Goal: Navigation & Orientation: Understand site structure

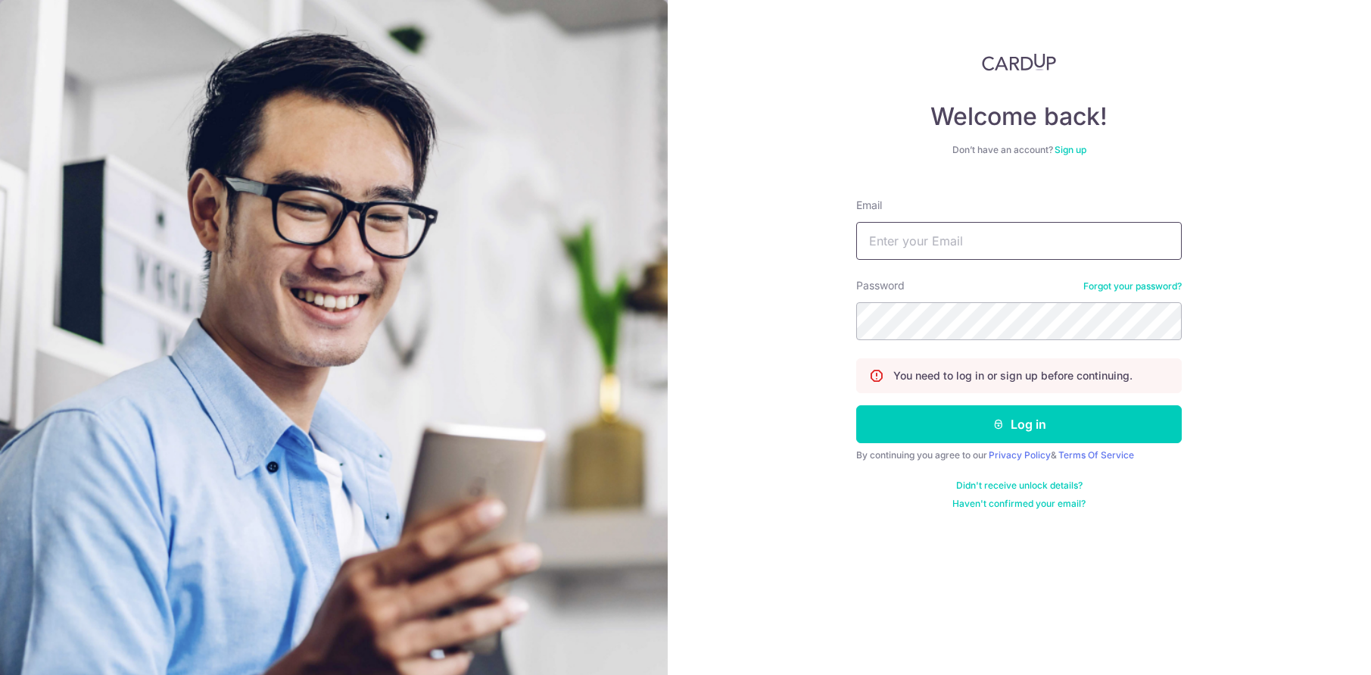
type input "[PERSON_NAME][EMAIL_ADDRESS][DOMAIN_NAME]"
click at [1019, 424] on button "Log in" at bounding box center [1019, 424] width 326 height 38
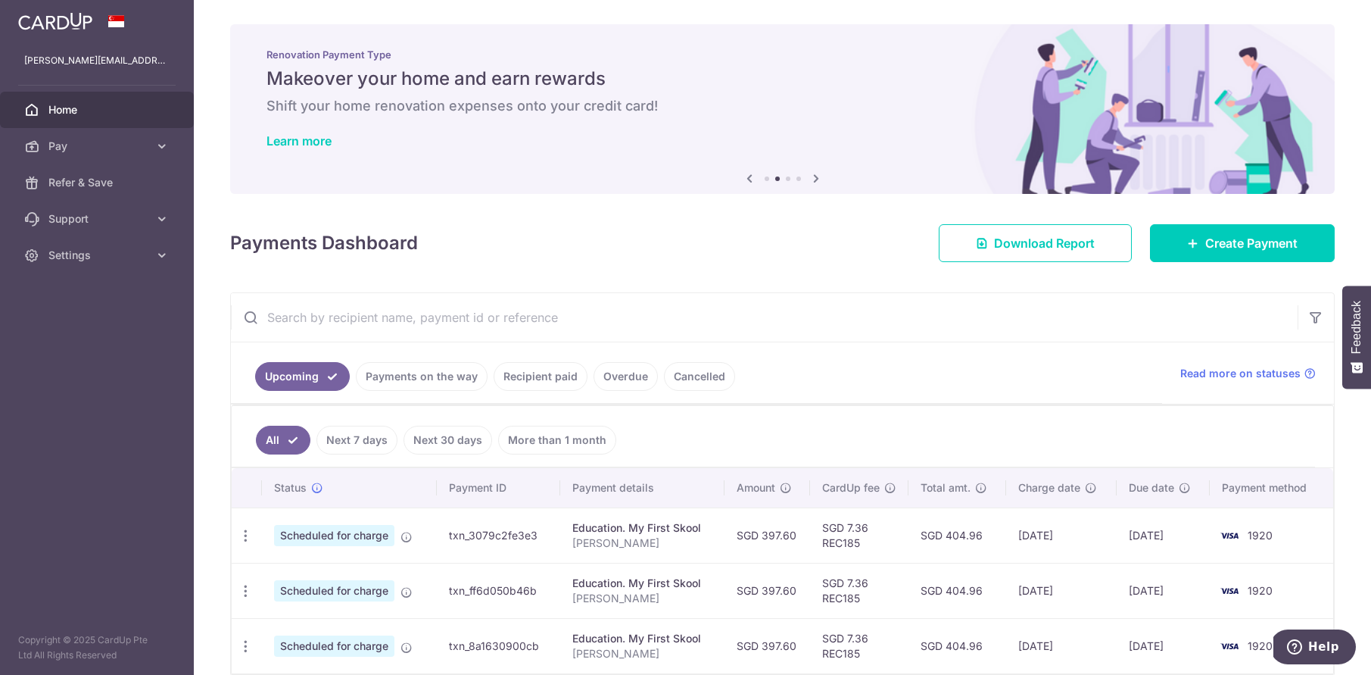
click at [818, 179] on icon at bounding box center [816, 178] width 18 height 19
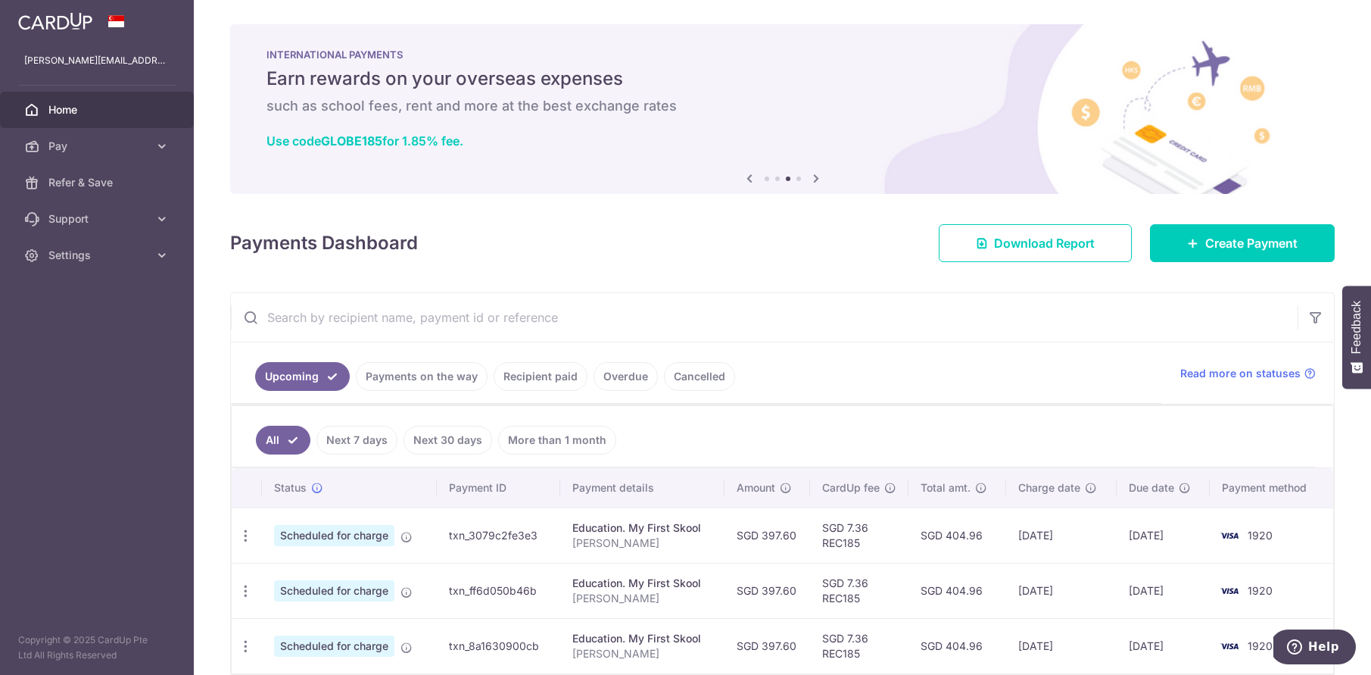
click at [818, 179] on icon at bounding box center [816, 178] width 18 height 19
click at [818, 180] on icon at bounding box center [816, 178] width 18 height 19
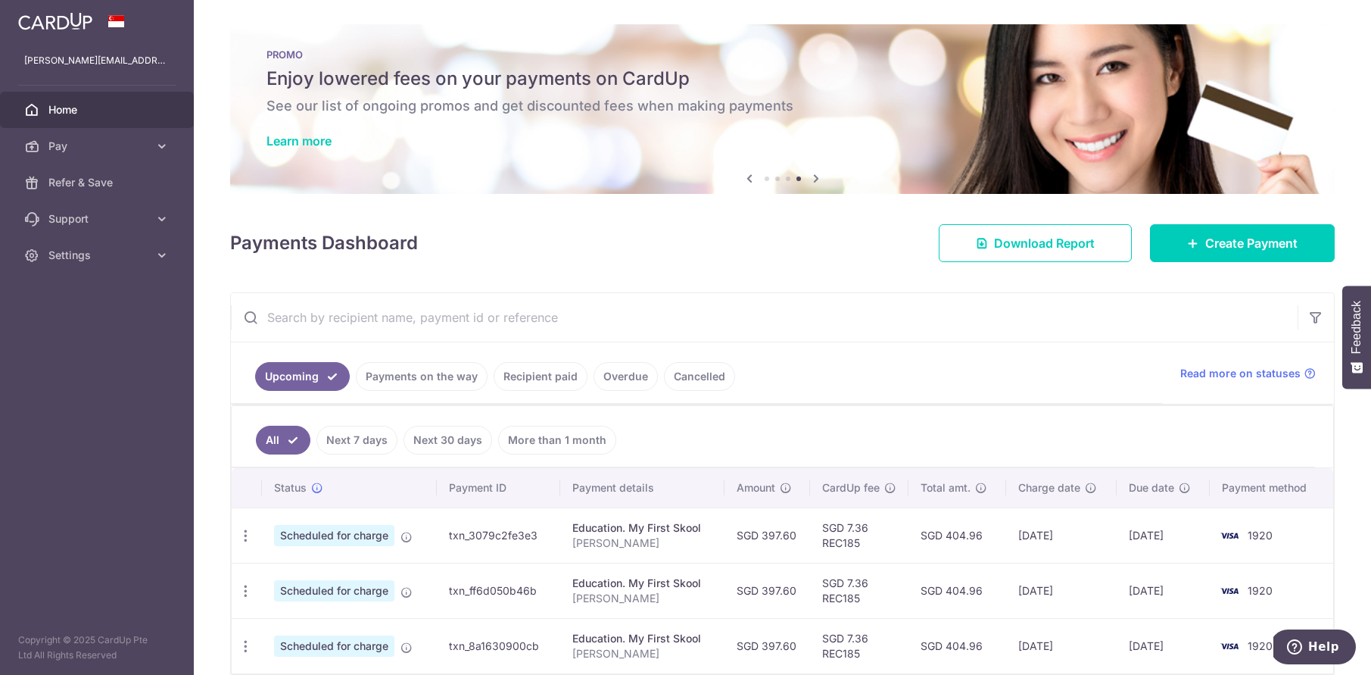
click at [818, 180] on icon at bounding box center [816, 178] width 18 height 19
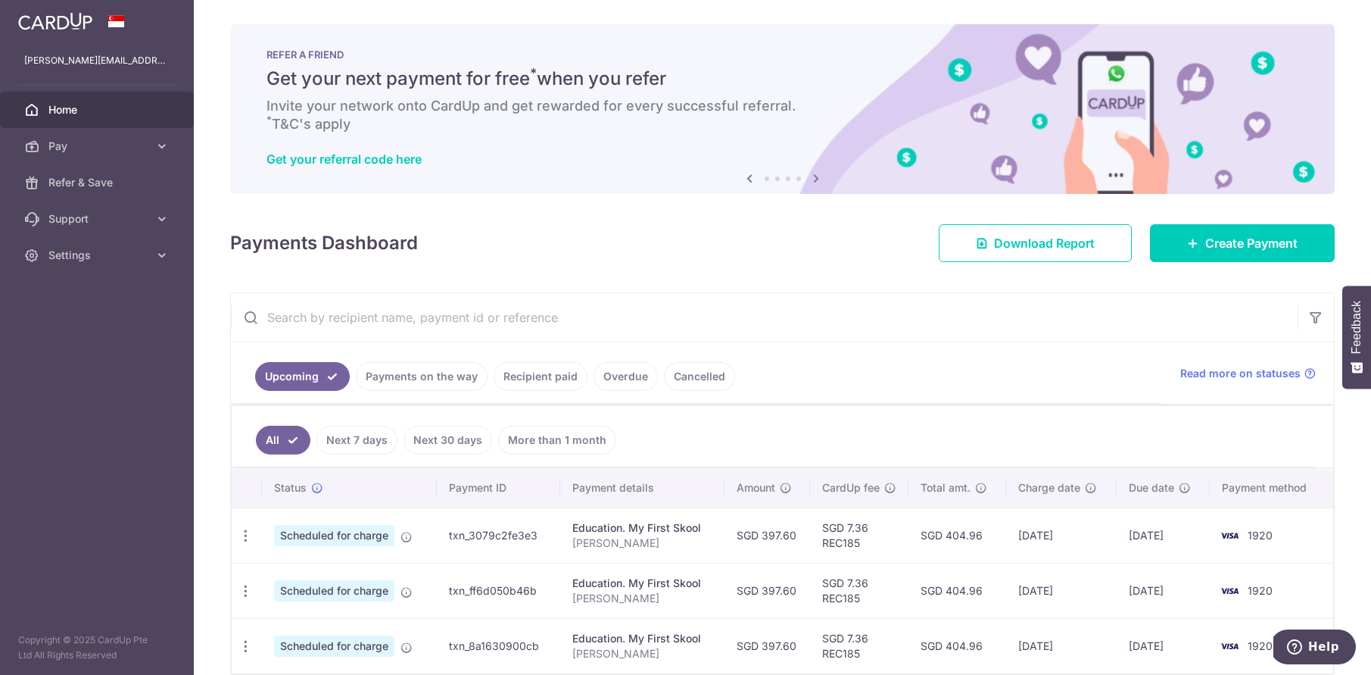
click at [752, 178] on icon at bounding box center [749, 178] width 18 height 19
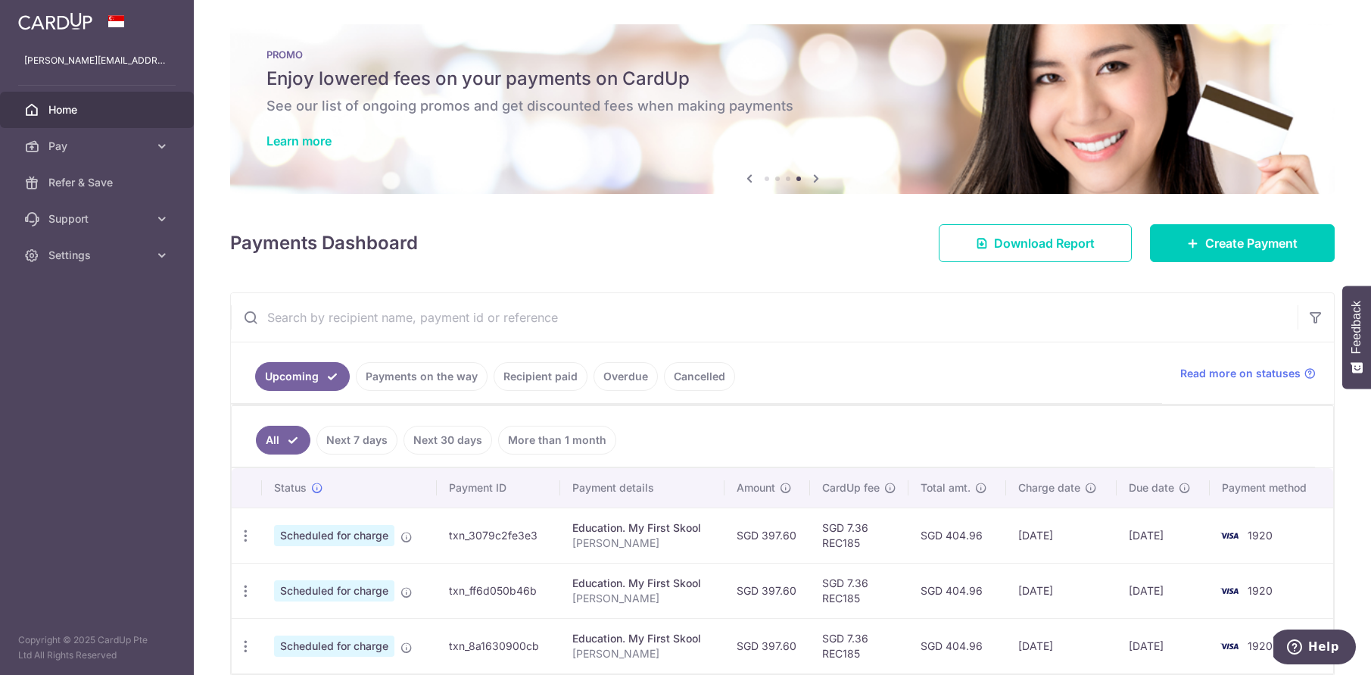
click at [731, 139] on div "Learn more" at bounding box center [783, 140] width 1032 height 15
drag, startPoint x: 556, startPoint y: 154, endPoint x: 516, endPoint y: 154, distance: 39.4
click at [516, 154] on div "PROMO Enjoy lowered fees on your payments on CardUp See our list of ongoing pro…" at bounding box center [782, 99] width 1105 height 151
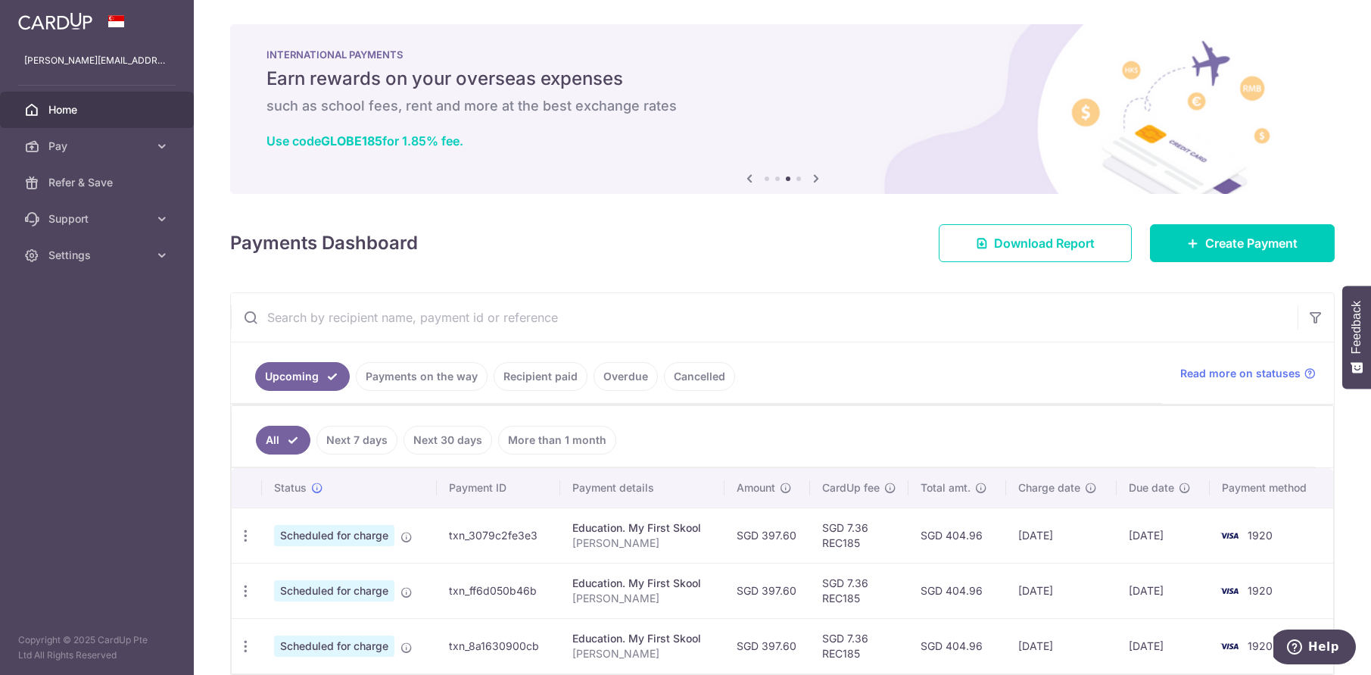
click at [753, 176] on icon at bounding box center [749, 178] width 18 height 19
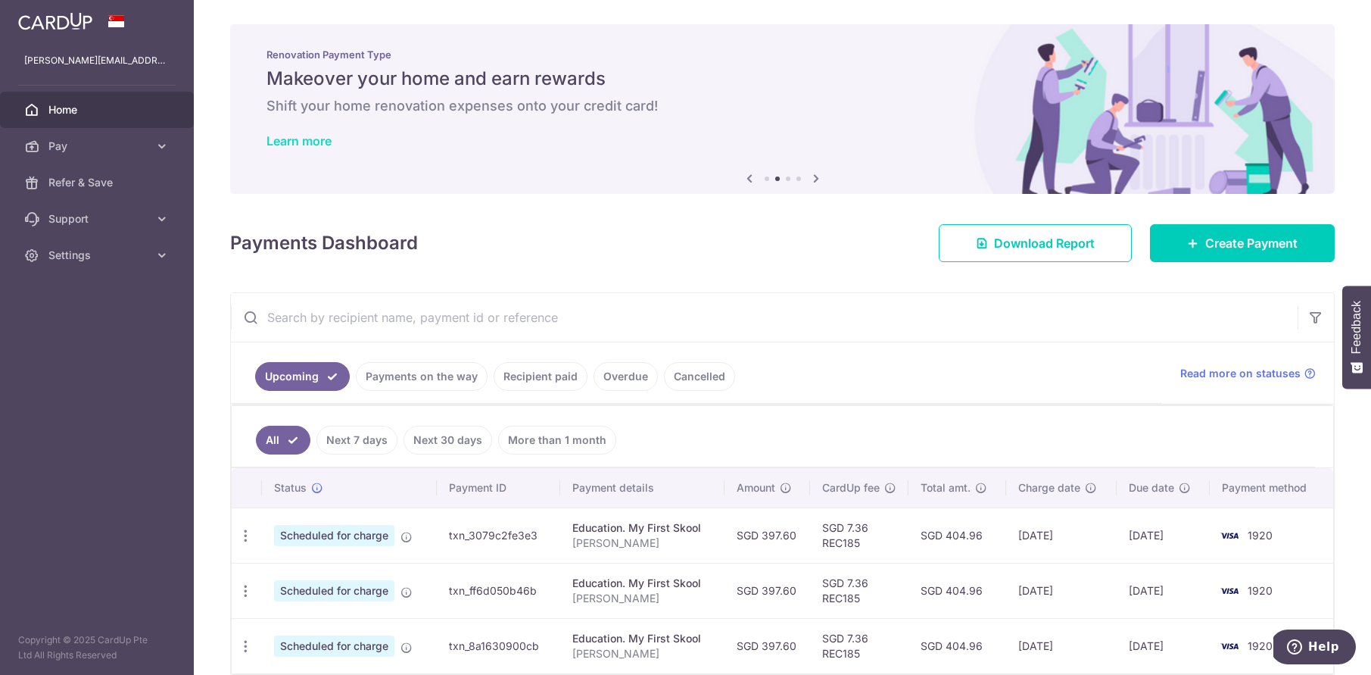
click at [305, 142] on link "Learn more" at bounding box center [299, 140] width 65 height 15
click at [750, 179] on icon at bounding box center [749, 178] width 18 height 19
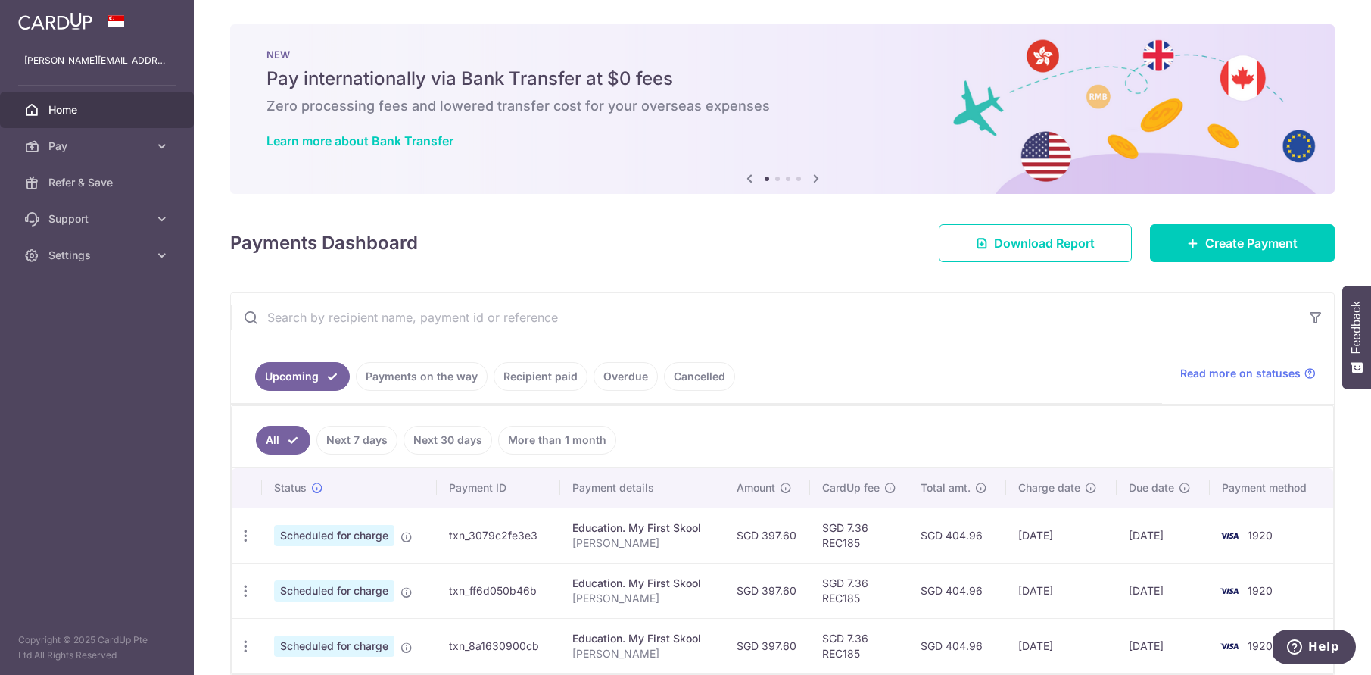
click at [750, 179] on icon at bounding box center [749, 178] width 18 height 19
click at [750, 180] on icon at bounding box center [749, 178] width 18 height 19
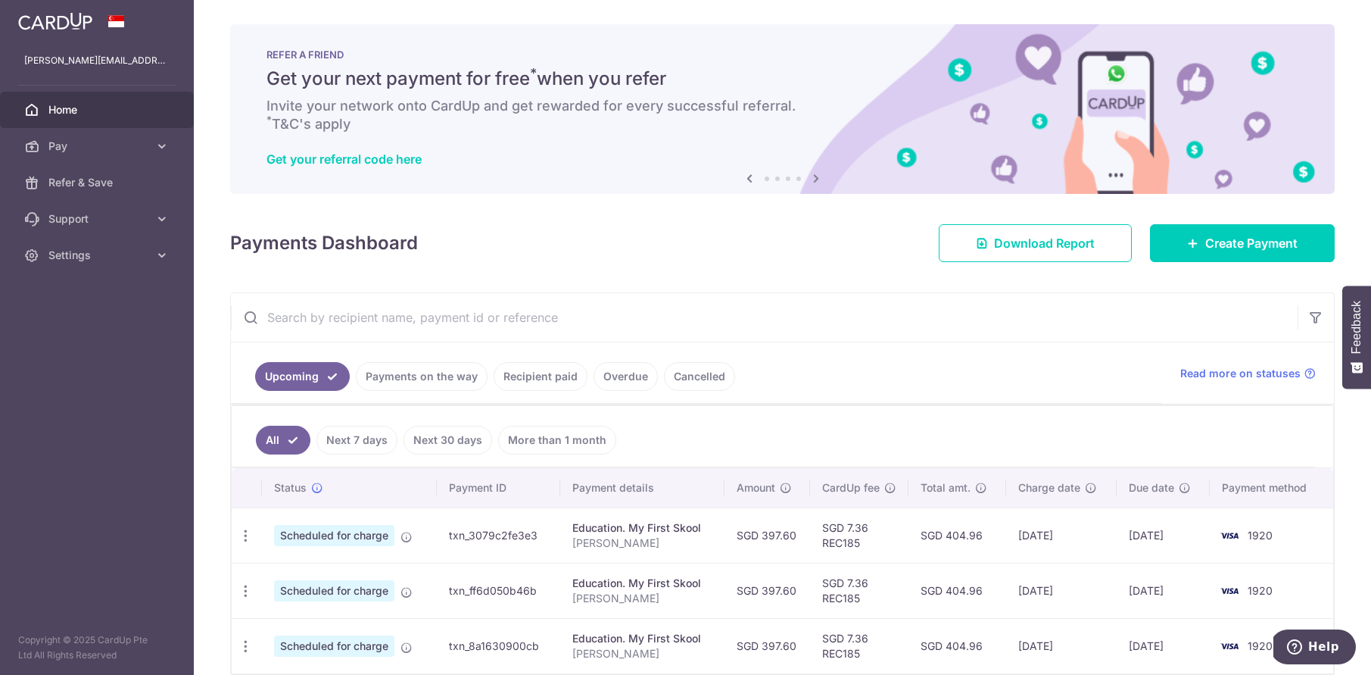
click at [743, 176] on icon at bounding box center [749, 178] width 18 height 19
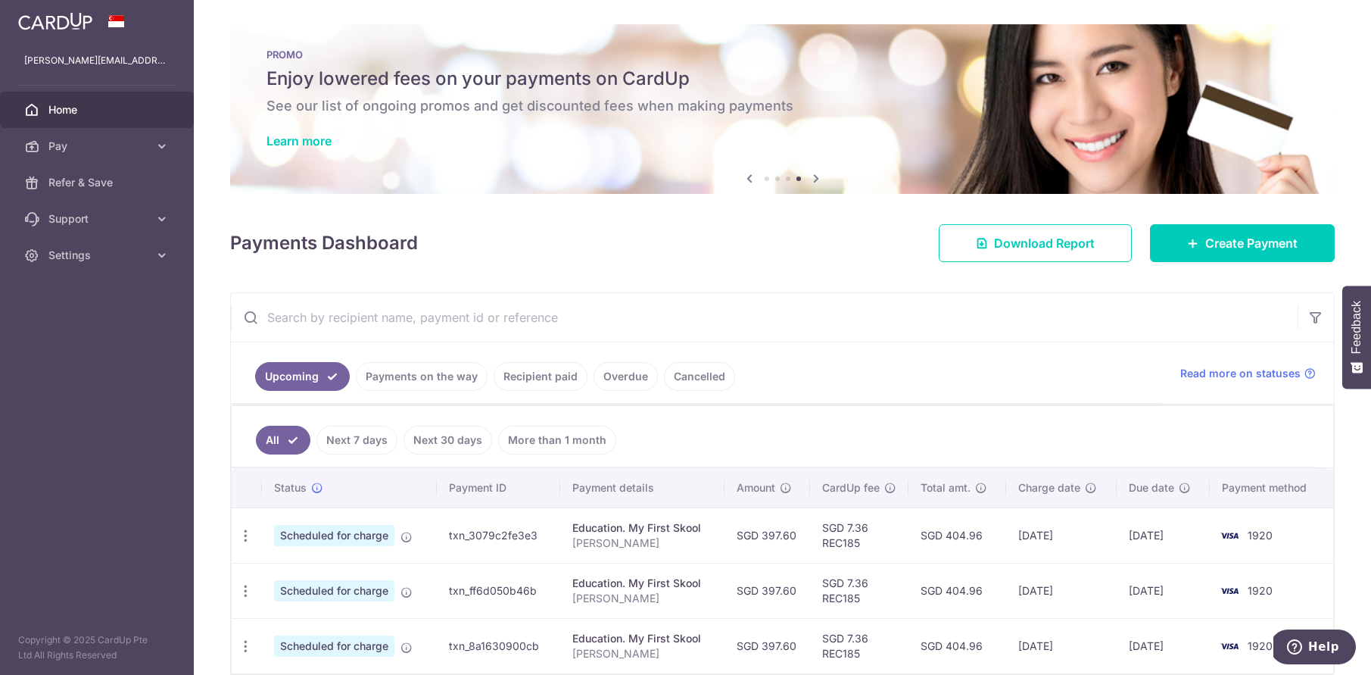
drag, startPoint x: 671, startPoint y: 172, endPoint x: 522, endPoint y: 172, distance: 148.4
click at [523, 172] on div "PROMO Enjoy lowered fees on your payments on CardUp See our list of ongoing pro…" at bounding box center [782, 99] width 1105 height 151
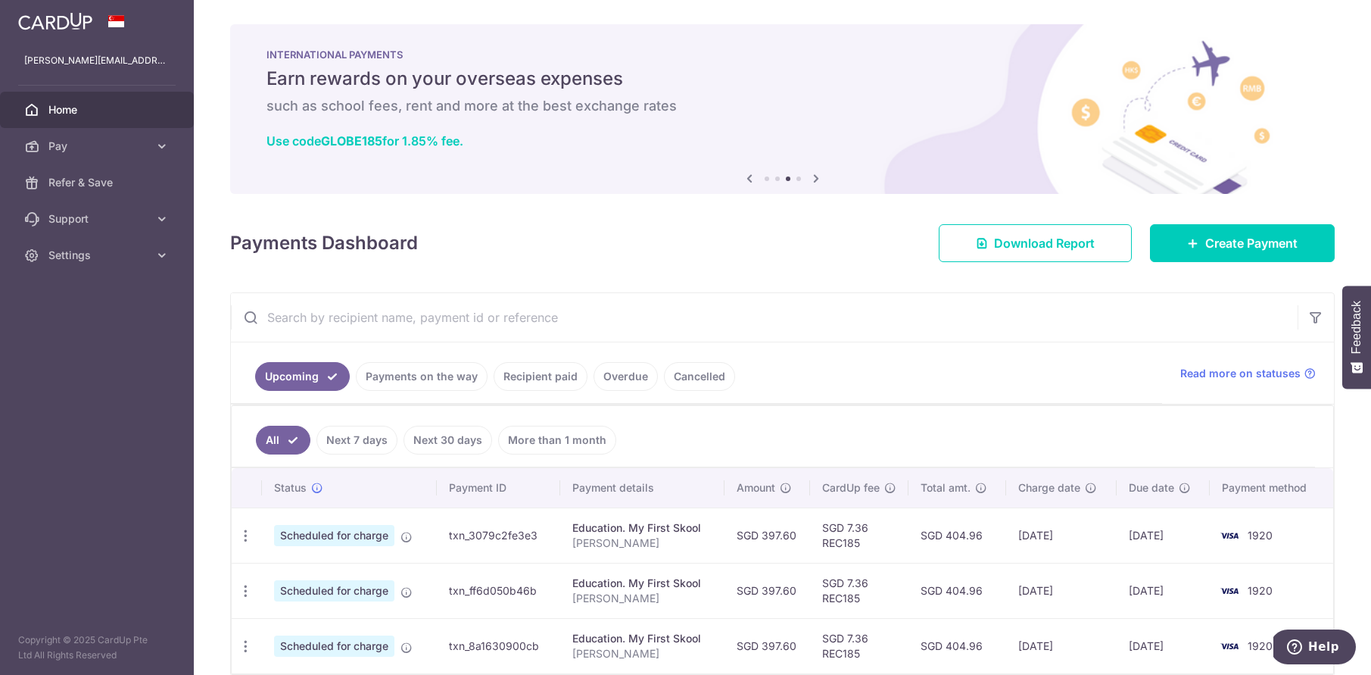
click at [743, 179] on icon at bounding box center [749, 178] width 18 height 19
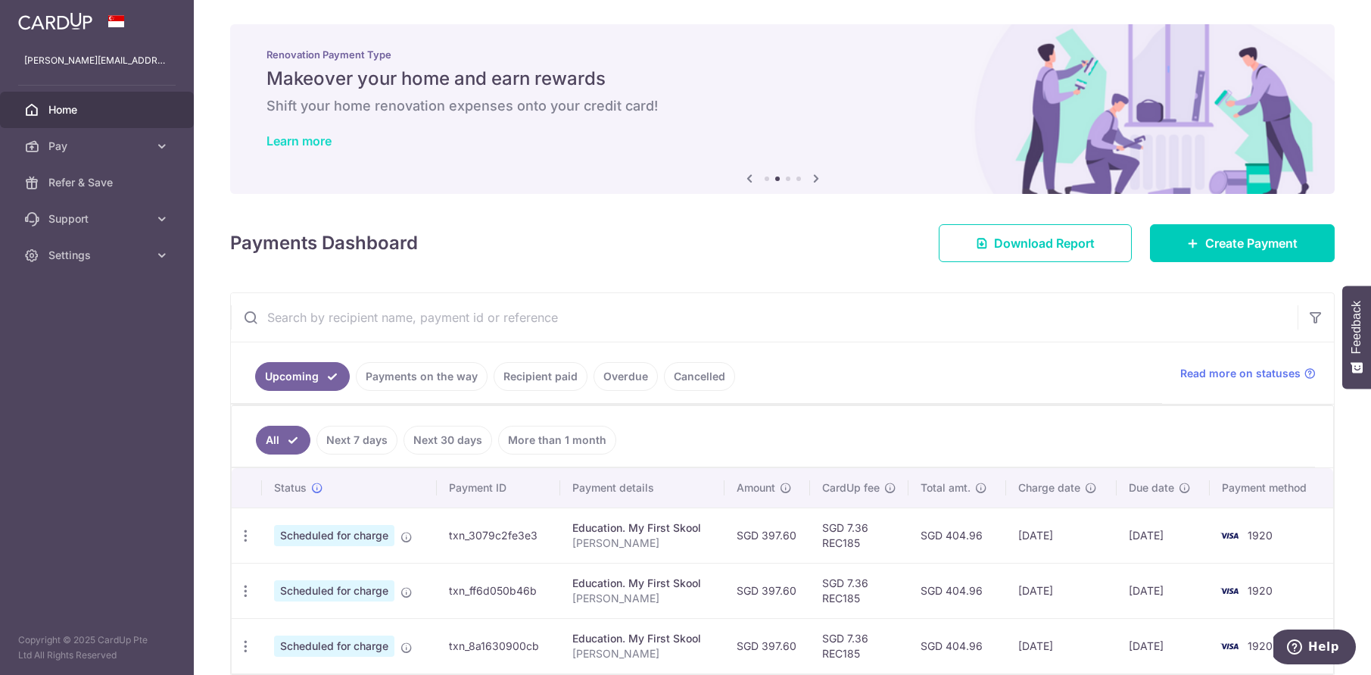
click at [314, 142] on link "Learn more" at bounding box center [299, 140] width 65 height 15
click at [818, 176] on icon at bounding box center [816, 178] width 18 height 19
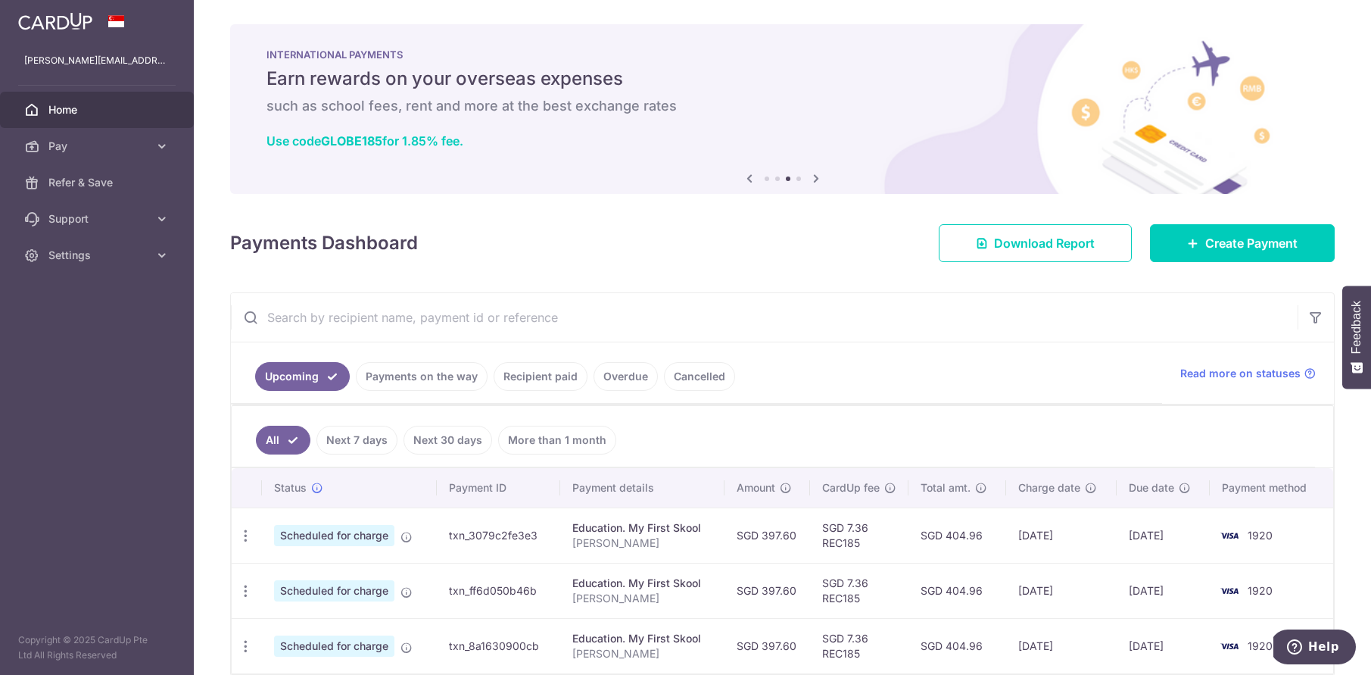
click at [818, 176] on icon at bounding box center [816, 178] width 18 height 19
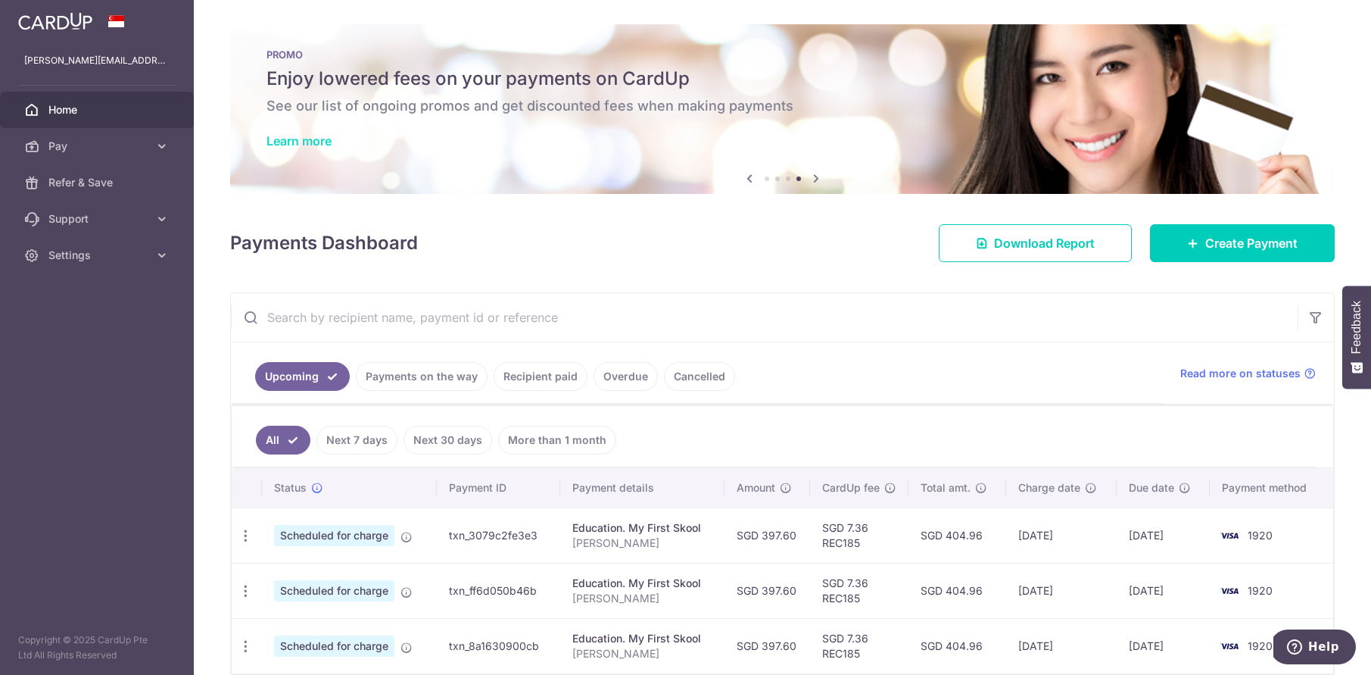
click at [309, 146] on link "Learn more" at bounding box center [299, 140] width 65 height 15
